Goal: Complete application form

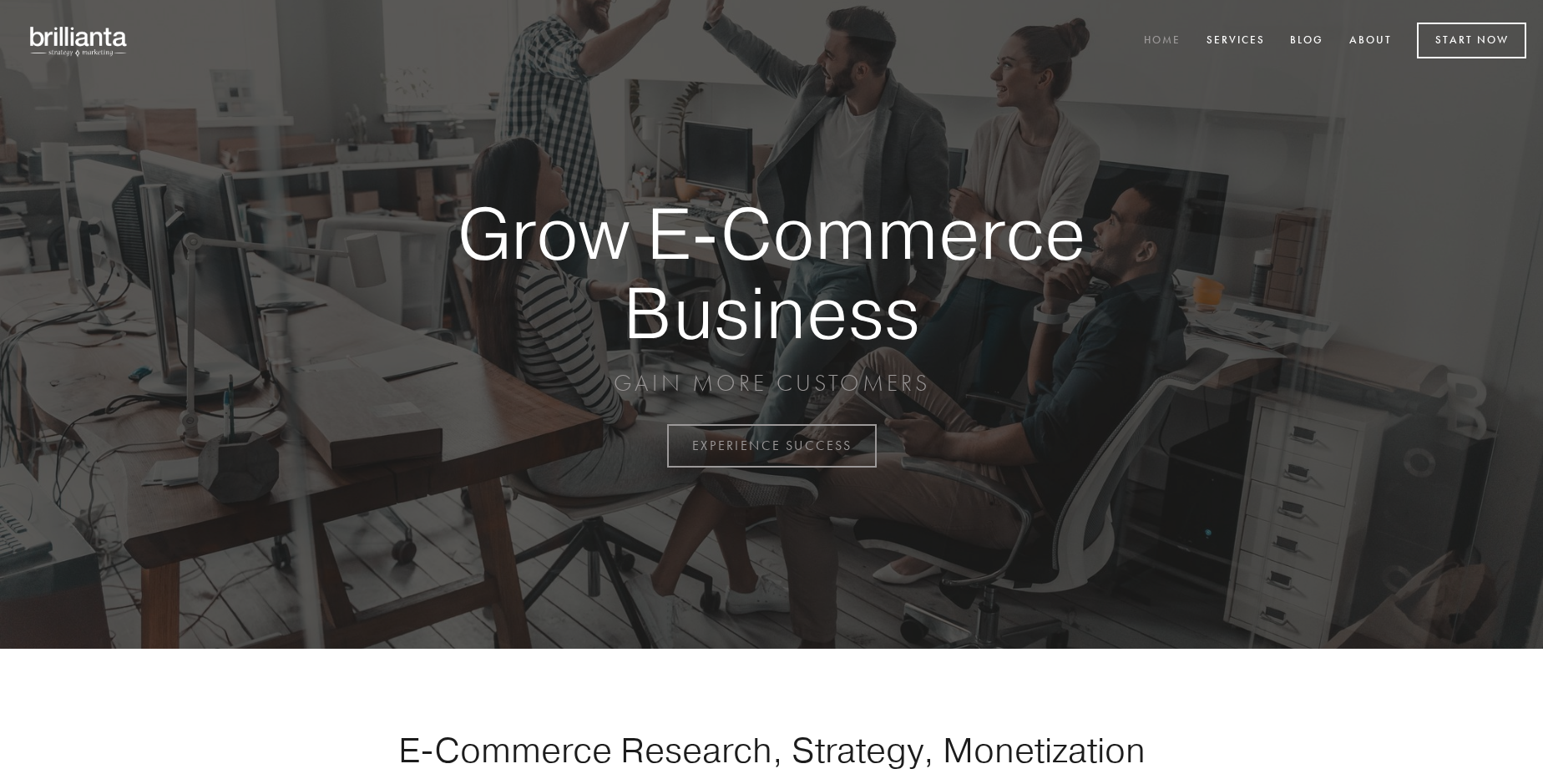
scroll to position [4374, 0]
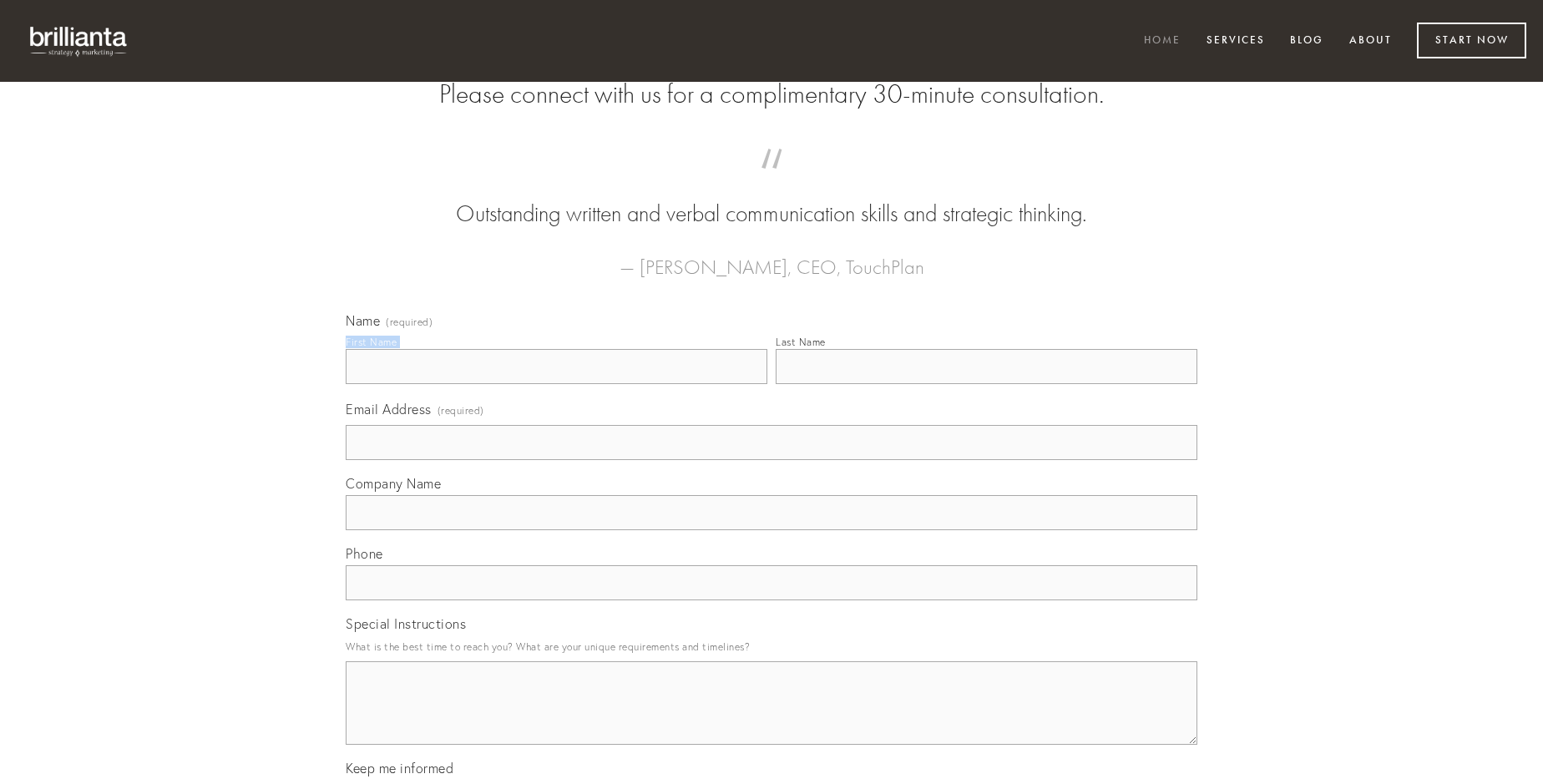
type input "[PERSON_NAME]"
click at [986, 384] on input "Last Name" at bounding box center [986, 367] width 421 height 35
type input "[PERSON_NAME]"
click at [772, 460] on input "Email Address (required)" at bounding box center [772, 442] width 852 height 35
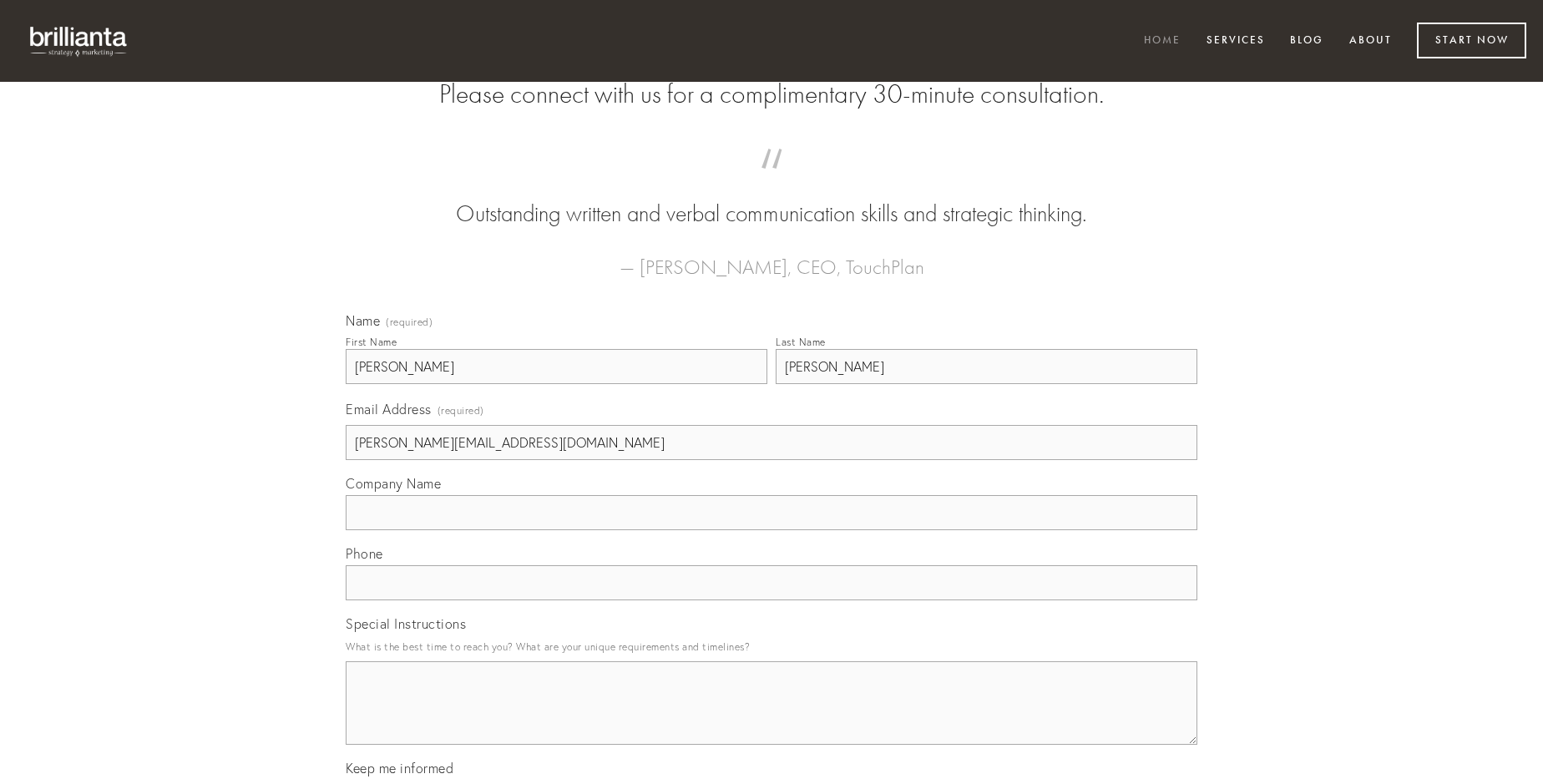
type input "[PERSON_NAME][EMAIL_ADDRESS][DOMAIN_NAME]"
click at [772, 530] on input "Company Name" at bounding box center [772, 512] width 852 height 35
type input "depraedor"
click at [772, 600] on input "text" at bounding box center [772, 582] width 852 height 35
click at [772, 718] on textarea "Special Instructions" at bounding box center [772, 702] width 852 height 84
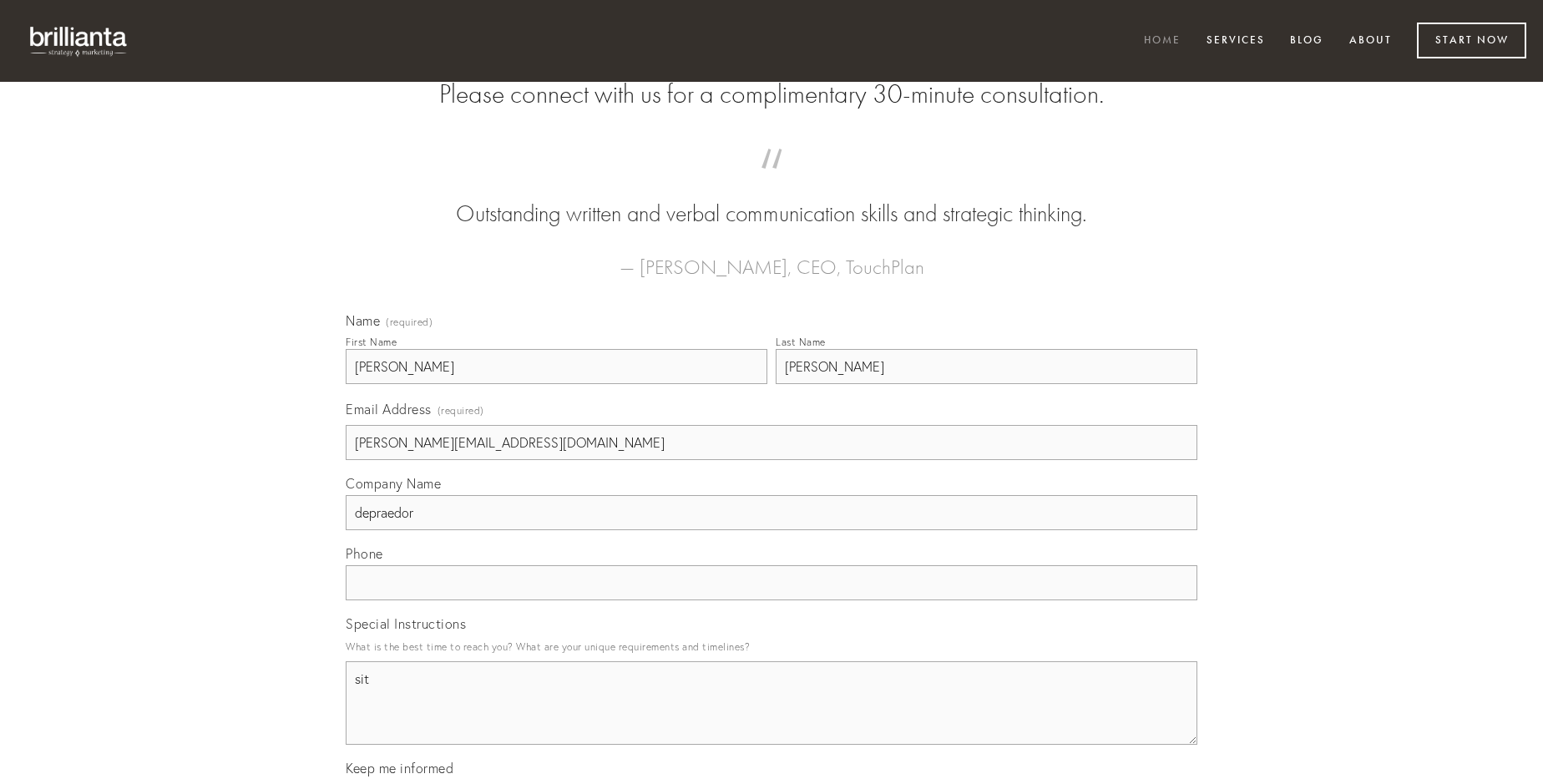
type textarea "sit"
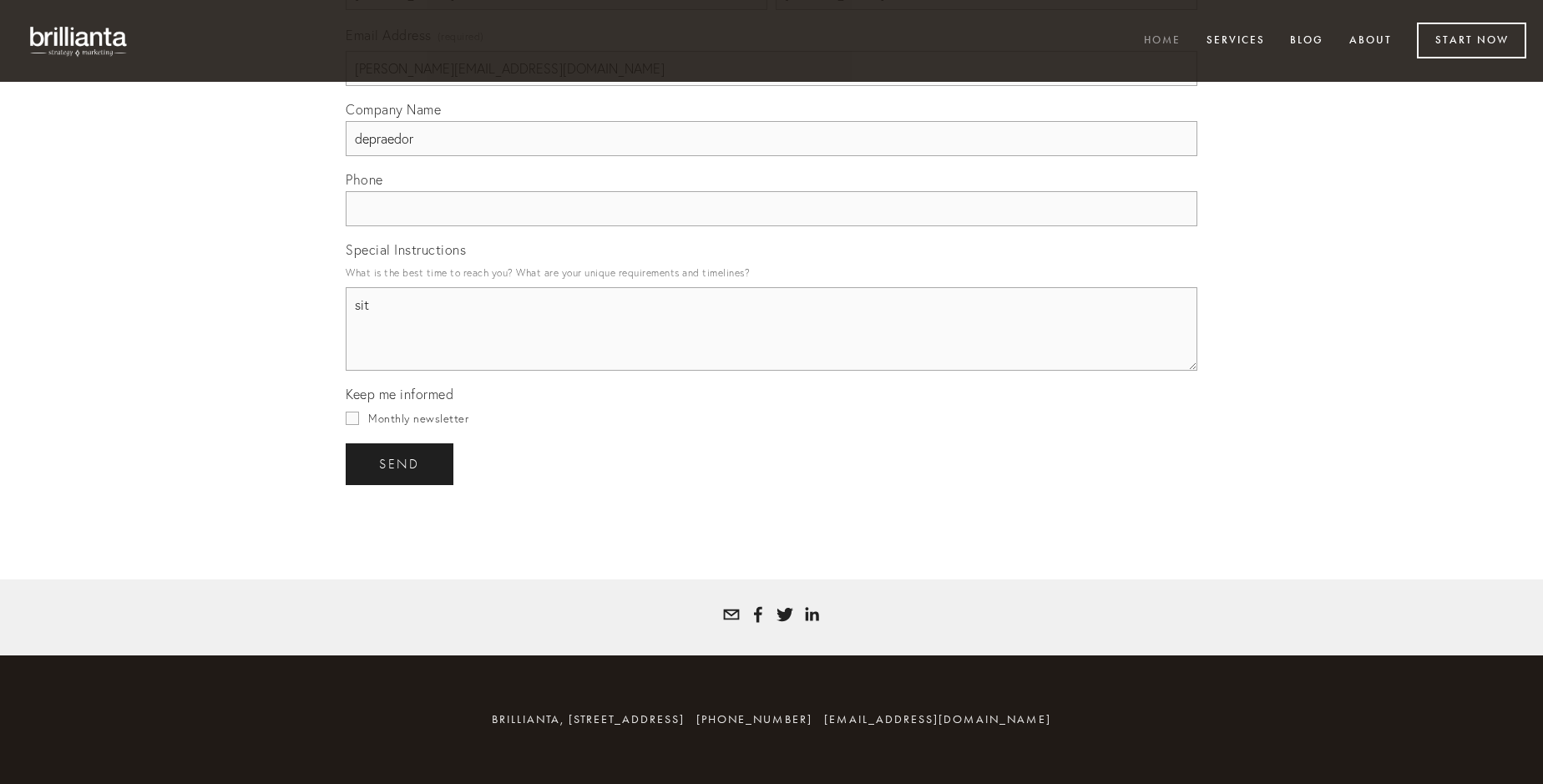
click at [401, 463] on span "send" at bounding box center [399, 463] width 41 height 15
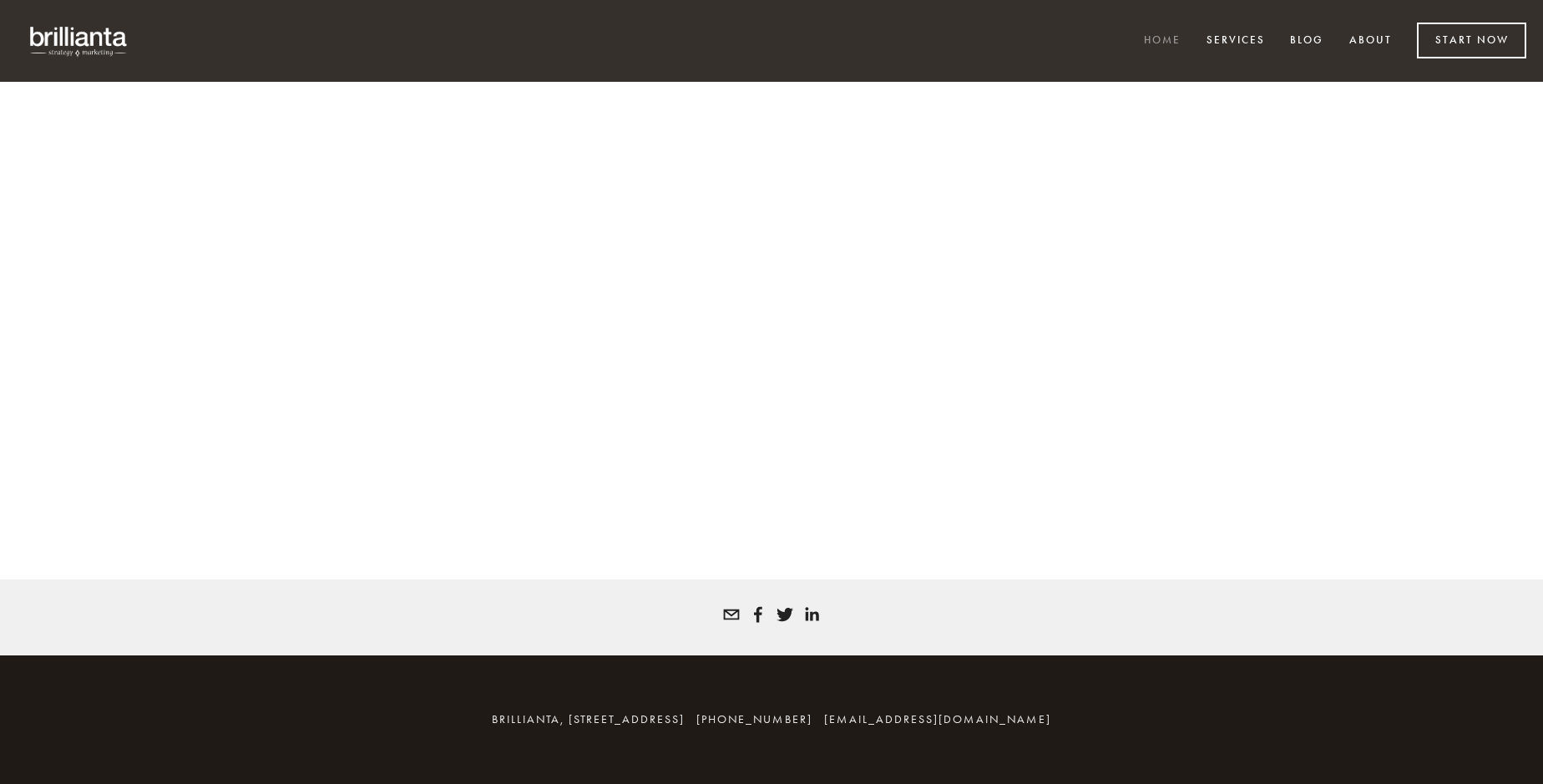
scroll to position [4352, 0]
